Goal: Check status: Check status

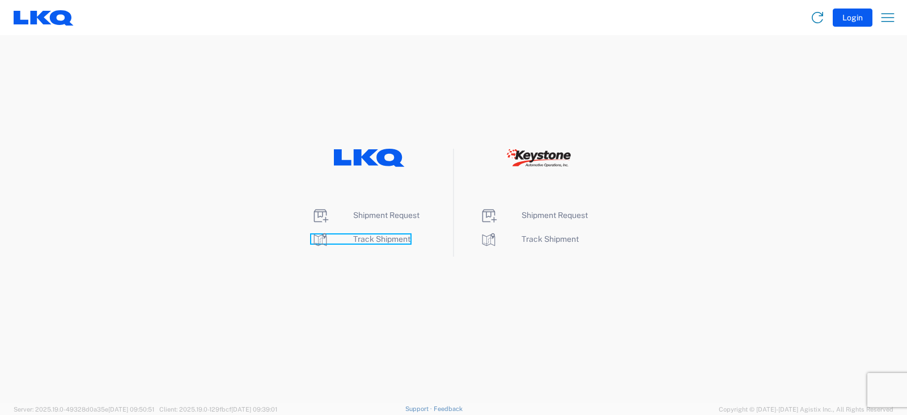
click at [385, 238] on span "Track Shipment" at bounding box center [381, 238] width 57 height 9
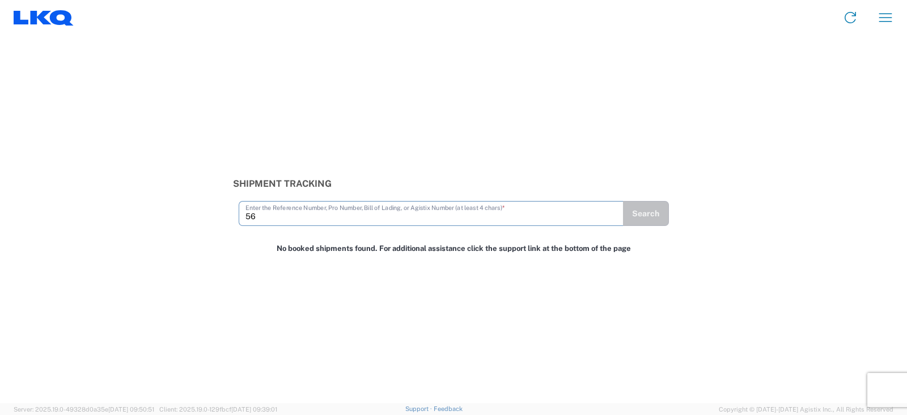
type input "5"
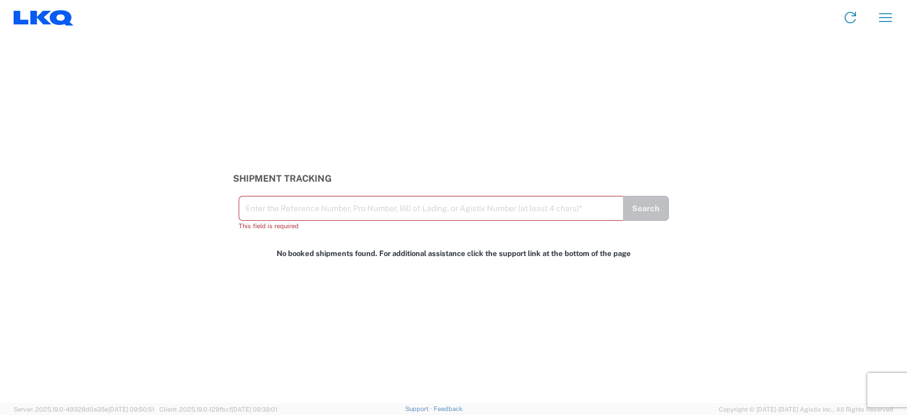
drag, startPoint x: 750, startPoint y: 235, endPoint x: 750, endPoint y: 221, distance: 13.6
click at [750, 235] on div "Shipment Tracking Enter the Reference Number, Pro Number, Bill of Lading, or Ag…" at bounding box center [453, 219] width 907 height 368
